Goal: Task Accomplishment & Management: Manage account settings

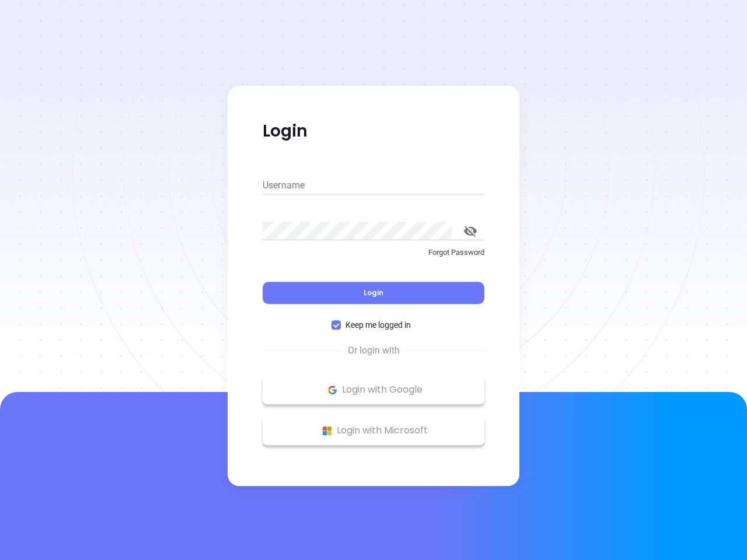
click at [373, 280] on div "Login" at bounding box center [374, 286] width 222 height 36
click at [373, 186] on input "Username" at bounding box center [374, 185] width 222 height 19
click at [470, 231] on icon "toggle password visibility" at bounding box center [470, 231] width 13 height 11
click at [373, 293] on span "Login" at bounding box center [374, 293] width 20 height 10
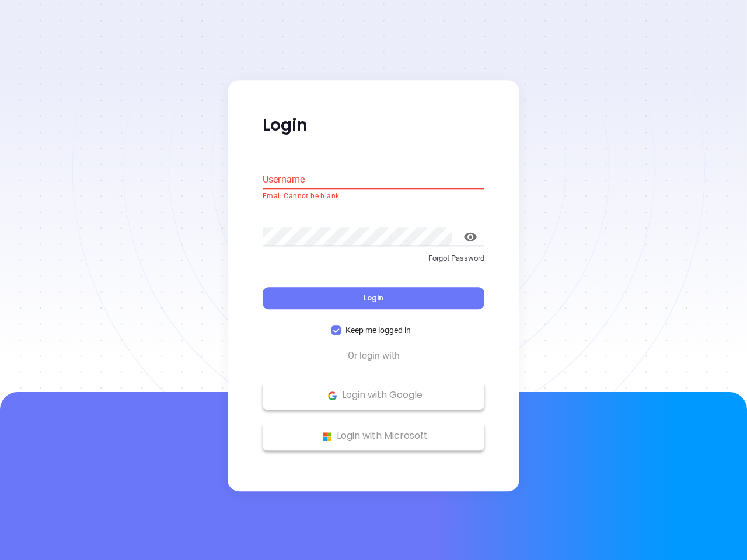
click at [373, 325] on span "Keep me logged in" at bounding box center [378, 330] width 75 height 13
click at [341, 326] on input "Keep me logged in" at bounding box center [335, 330] width 9 height 9
checkbox input "false"
click at [373, 390] on p "Login with Google" at bounding box center [373, 396] width 210 height 18
click at [373, 431] on p "Login with Microsoft" at bounding box center [373, 437] width 210 height 18
